Goal: Find specific page/section: Find specific page/section

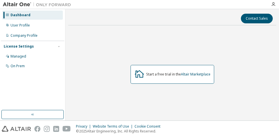
scroll to position [1, 0]
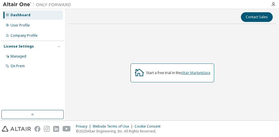
click at [184, 74] on link "Altair Marketplace" at bounding box center [196, 72] width 30 height 5
